Goal: Navigation & Orientation: Find specific page/section

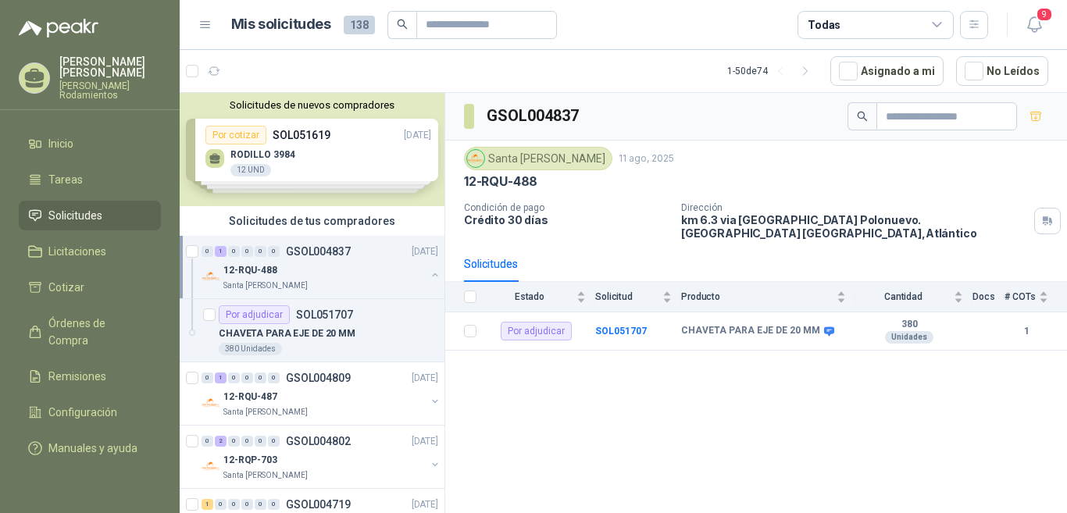
click at [308, 252] on p "GSOL004837" at bounding box center [318, 251] width 65 height 11
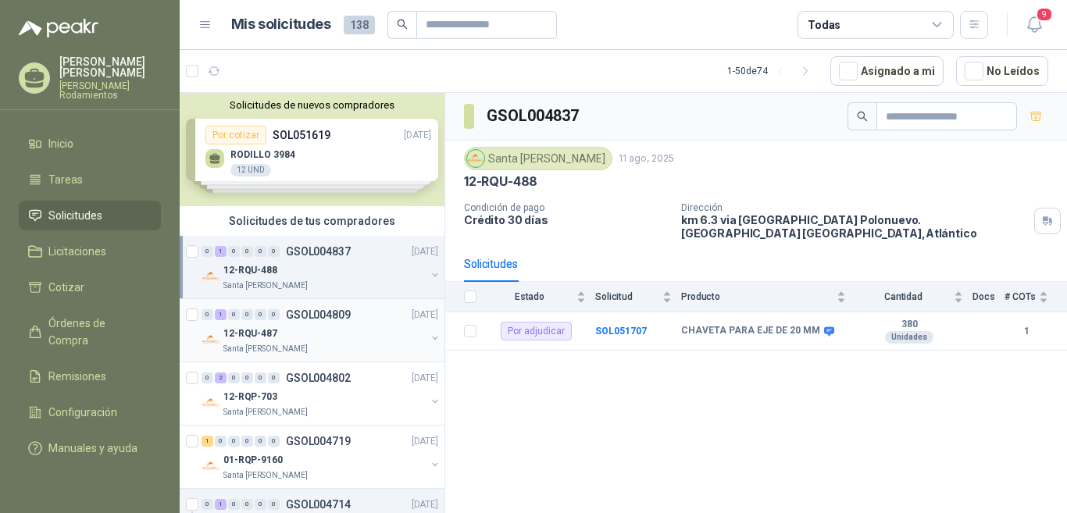
click at [313, 310] on p "GSOL004809" at bounding box center [318, 314] width 65 height 11
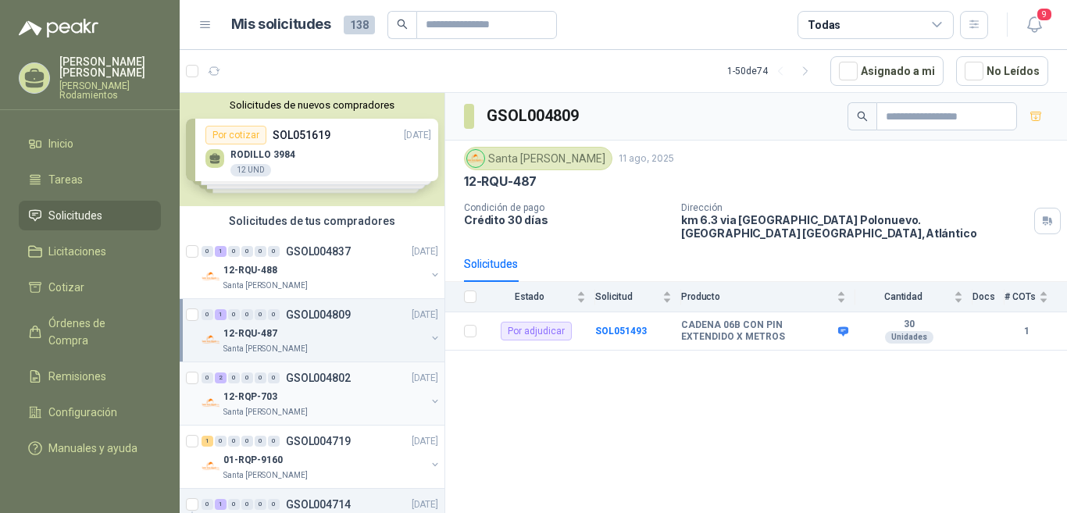
click at [333, 382] on p "GSOL004802" at bounding box center [318, 377] width 65 height 11
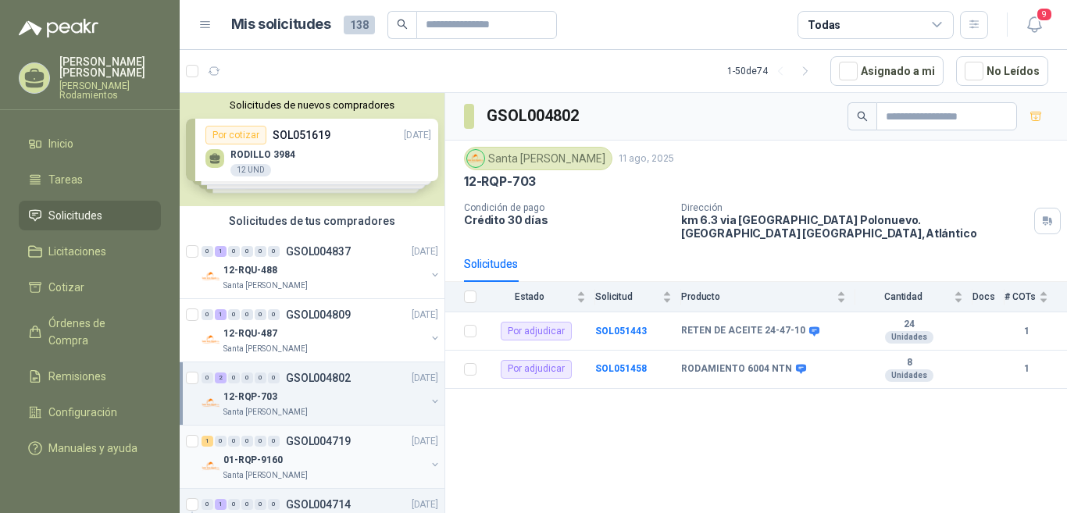
click at [340, 444] on p "GSOL004719" at bounding box center [318, 441] width 65 height 11
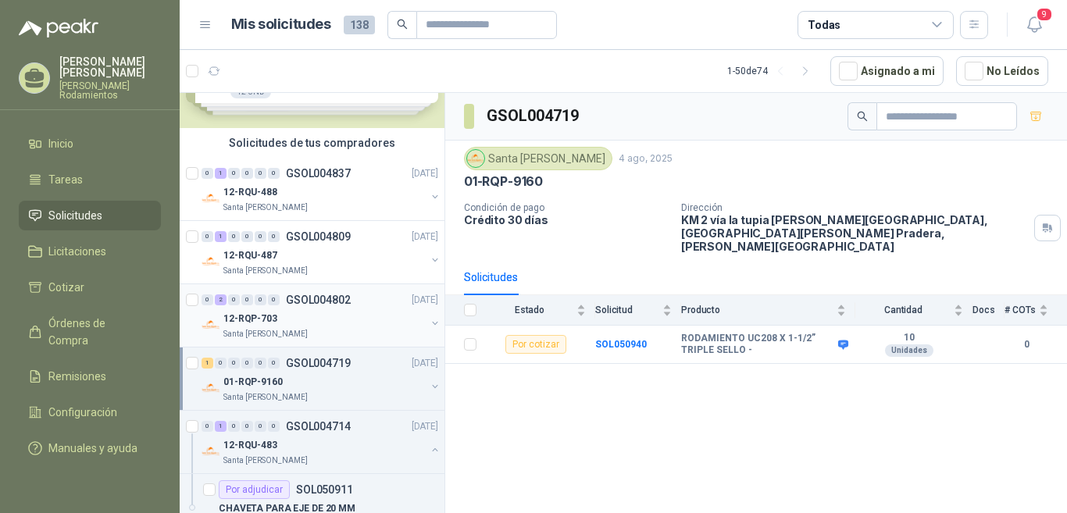
scroll to position [156, 0]
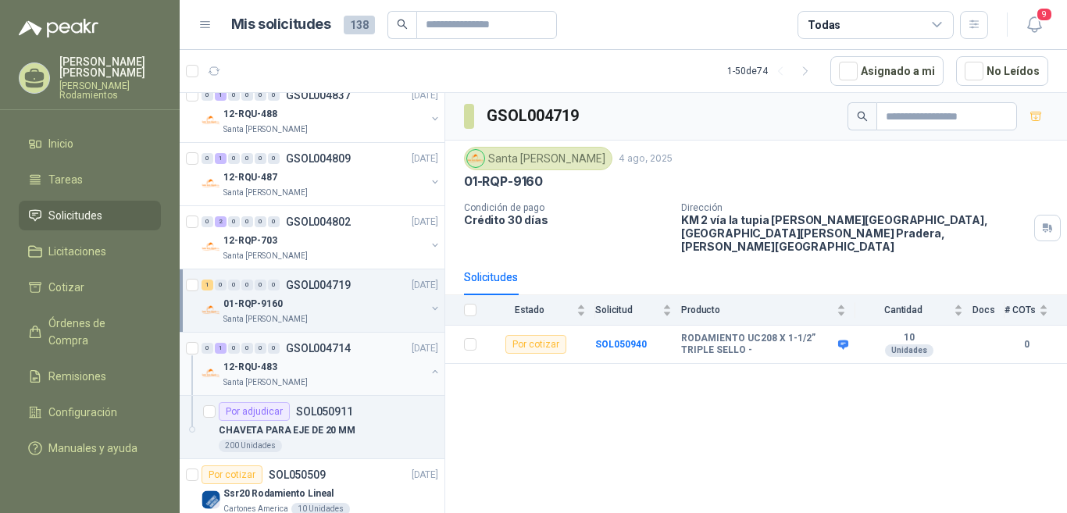
click at [331, 348] on p "GSOL004714" at bounding box center [318, 348] width 65 height 11
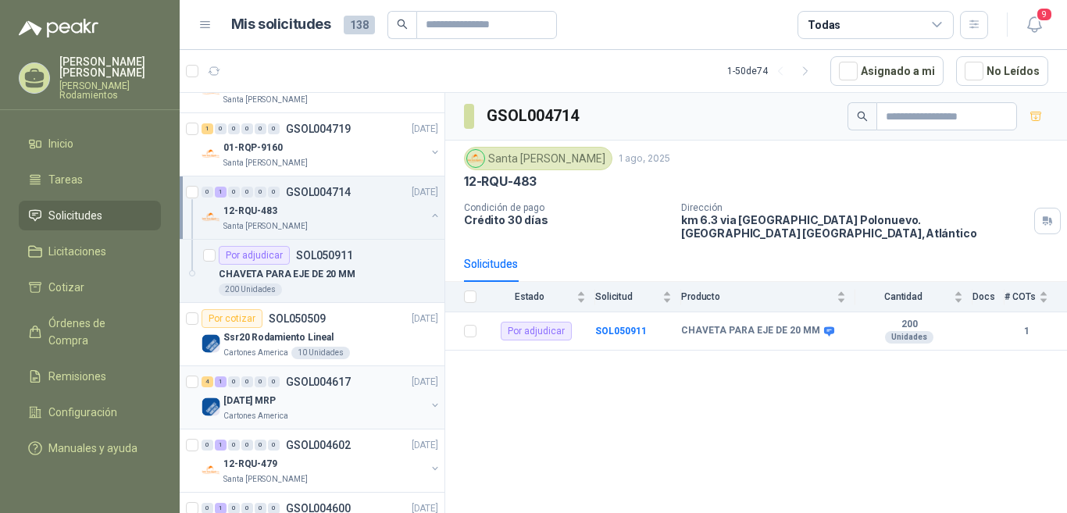
scroll to position [469, 0]
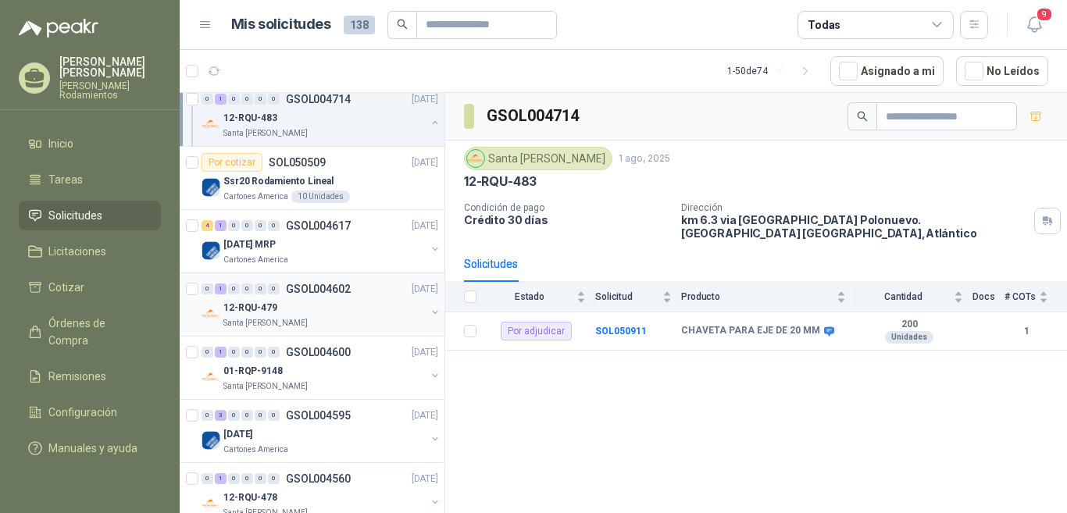
click at [338, 294] on p "GSOL004602" at bounding box center [318, 288] width 65 height 11
click at [328, 349] on p "GSOL004600" at bounding box center [318, 352] width 65 height 11
click at [280, 350] on div "0 1 0 0 0 0 GSOL004600" at bounding box center [275, 352] width 149 height 11
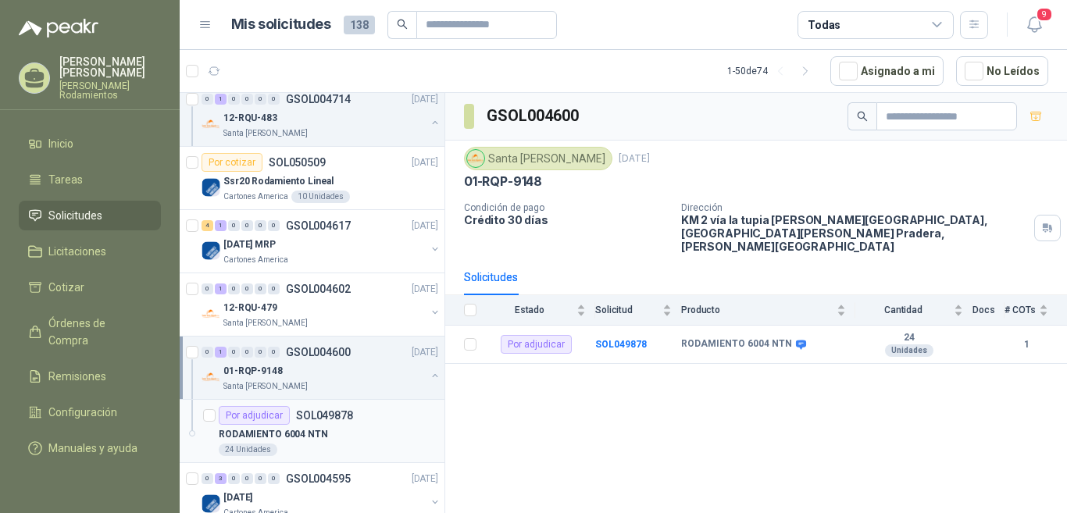
scroll to position [547, 0]
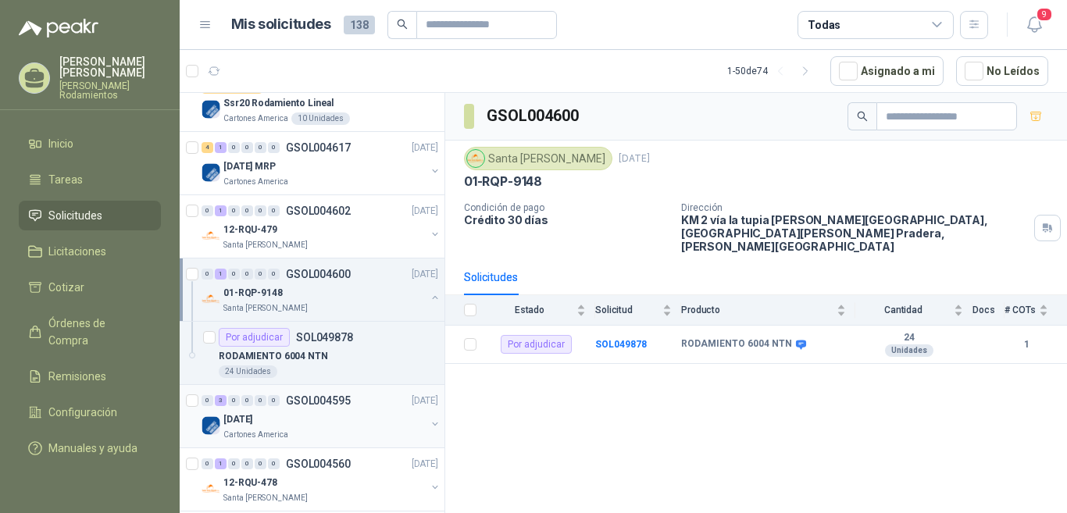
click at [337, 405] on p "GSOL004595" at bounding box center [318, 400] width 65 height 11
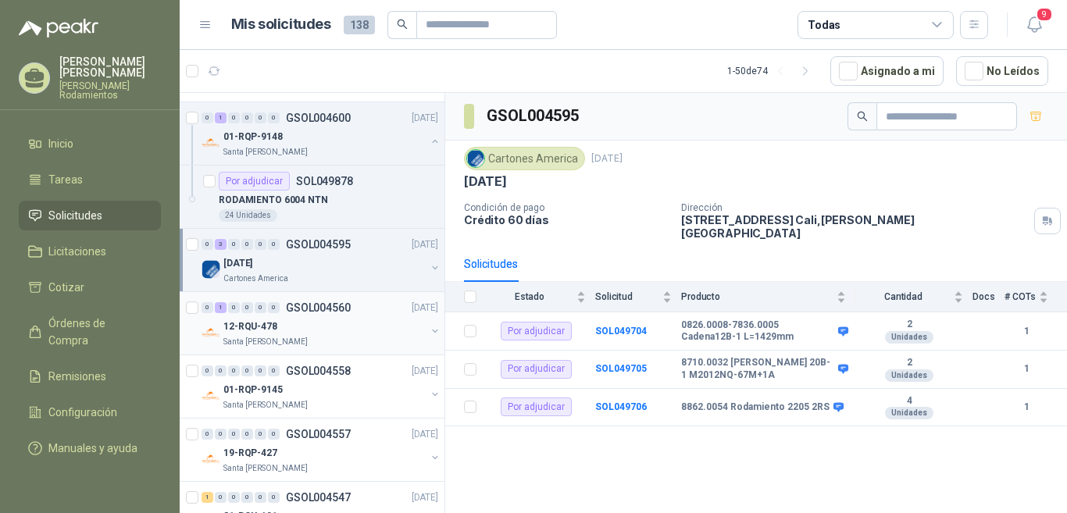
click at [335, 311] on p "GSOL004560" at bounding box center [318, 307] width 65 height 11
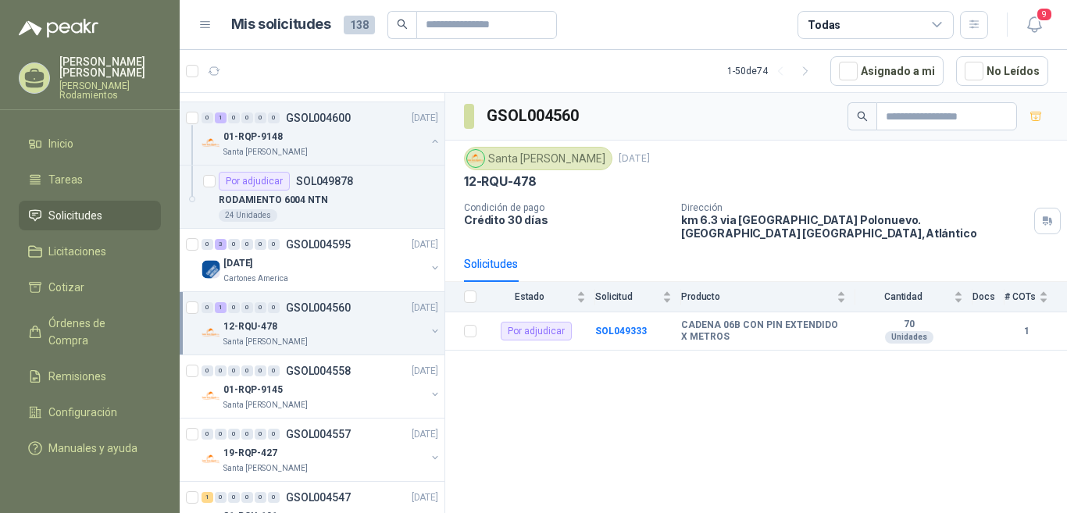
click at [324, 303] on p "GSOL004560" at bounding box center [318, 307] width 65 height 11
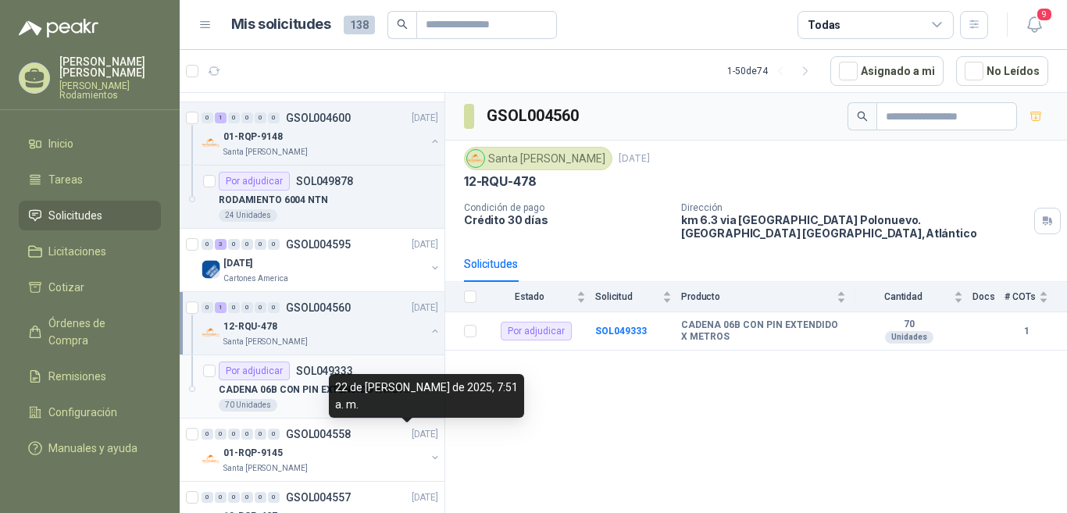
click at [344, 369] on p "SOL049333" at bounding box center [324, 370] width 57 height 11
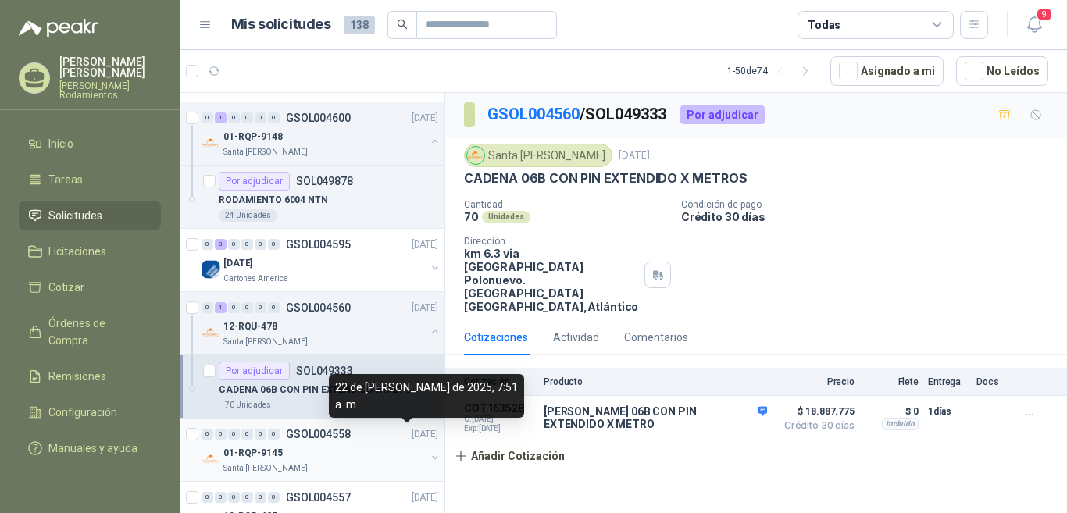
click at [312, 431] on p "GSOL004558" at bounding box center [318, 434] width 65 height 11
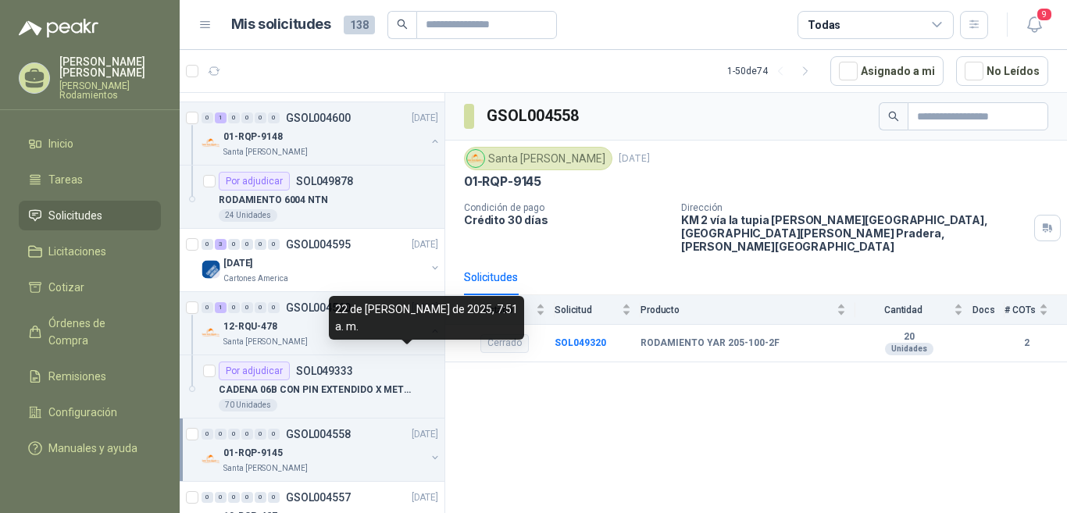
scroll to position [937, 0]
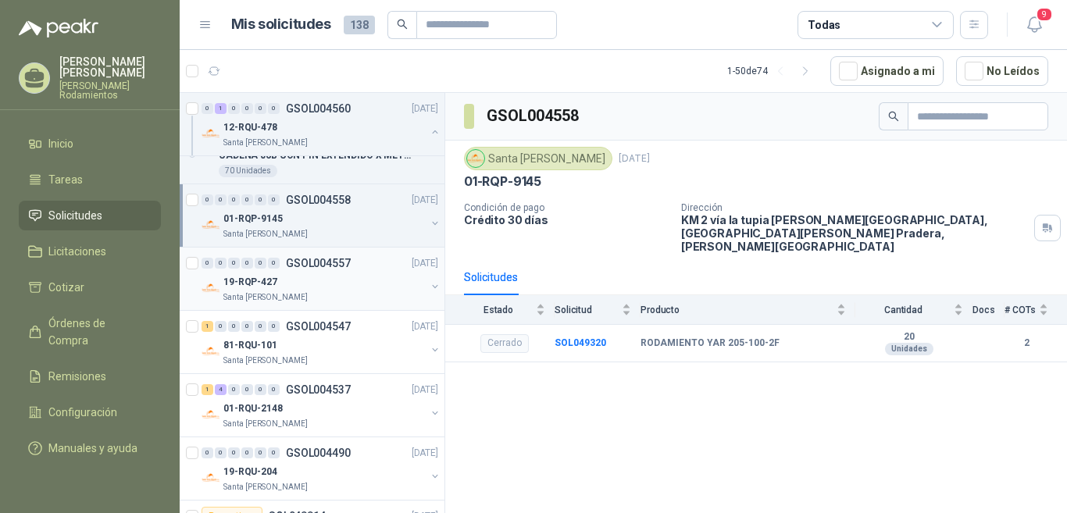
click at [329, 264] on p "GSOL004557" at bounding box center [318, 263] width 65 height 11
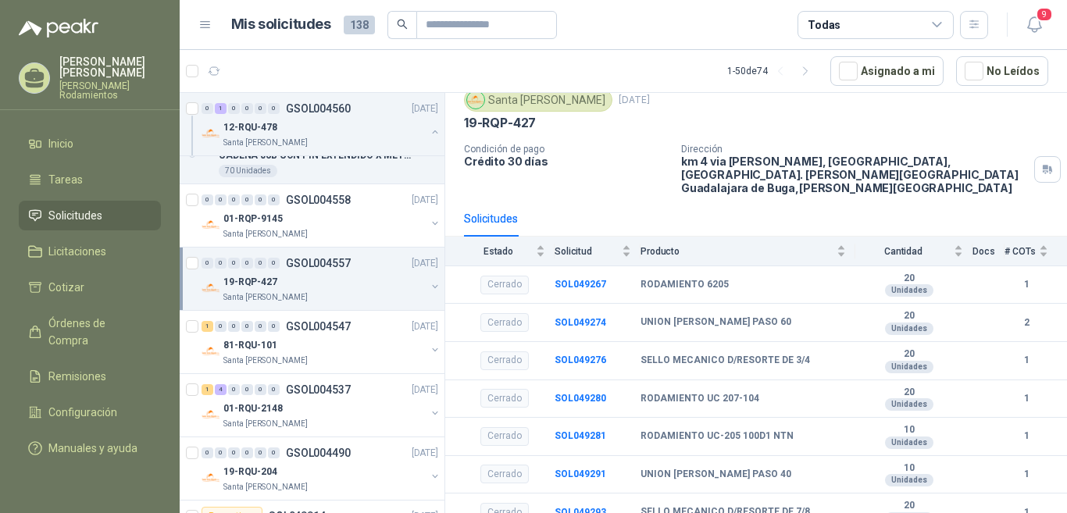
scroll to position [1171, 0]
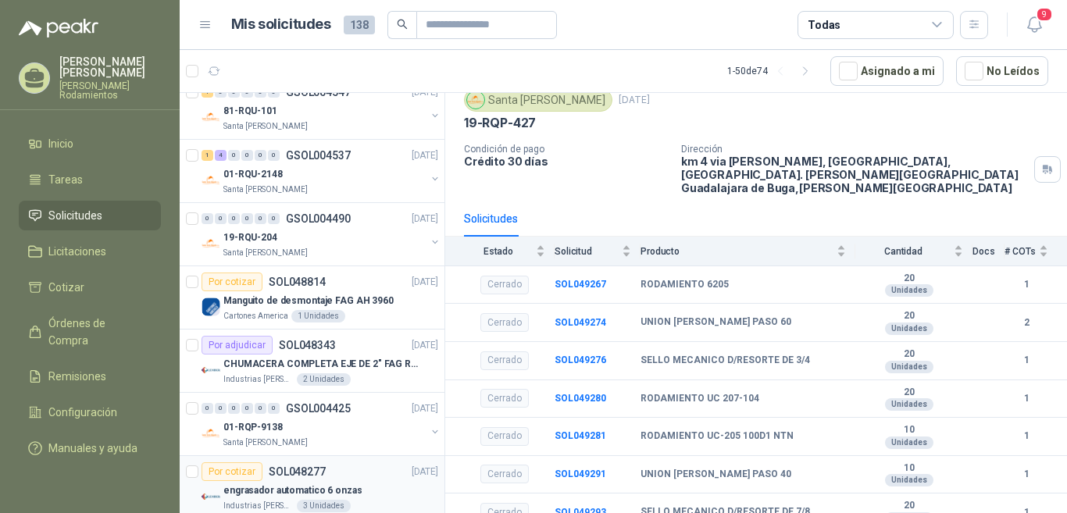
click at [312, 469] on p "SOL048277" at bounding box center [297, 471] width 57 height 11
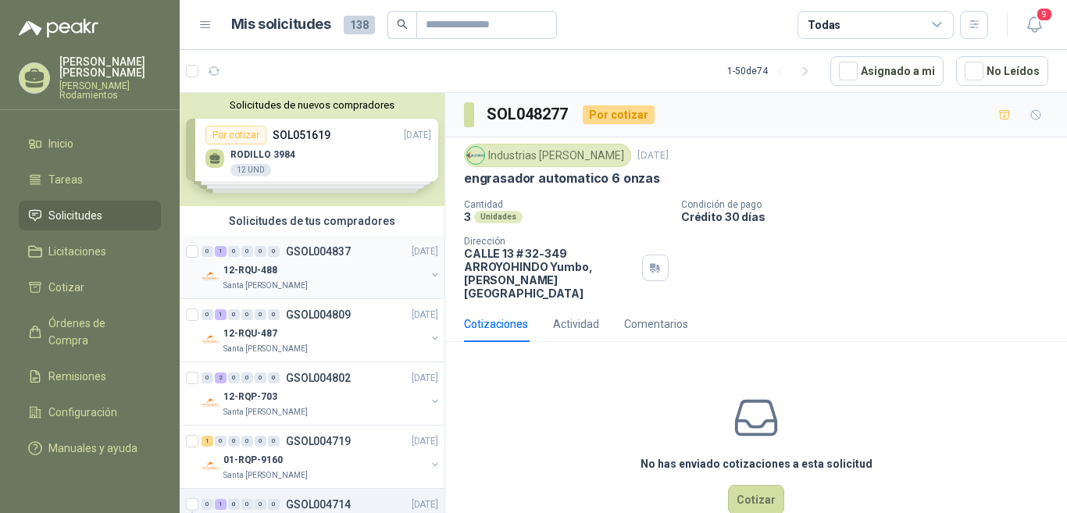
click at [332, 251] on p "GSOL004837" at bounding box center [318, 251] width 65 height 11
